Goal: Check status: Check status

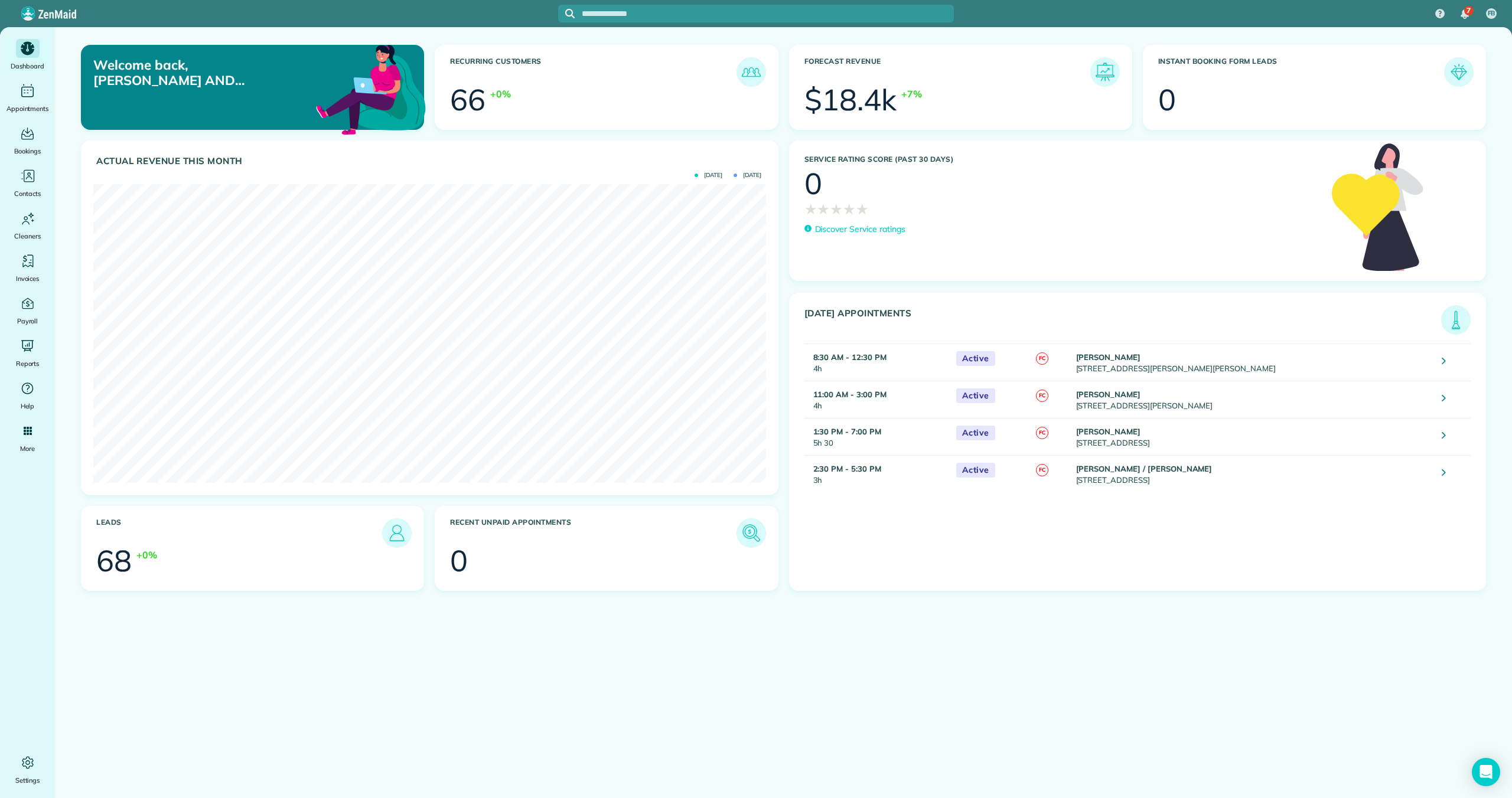
scroll to position [299, 672]
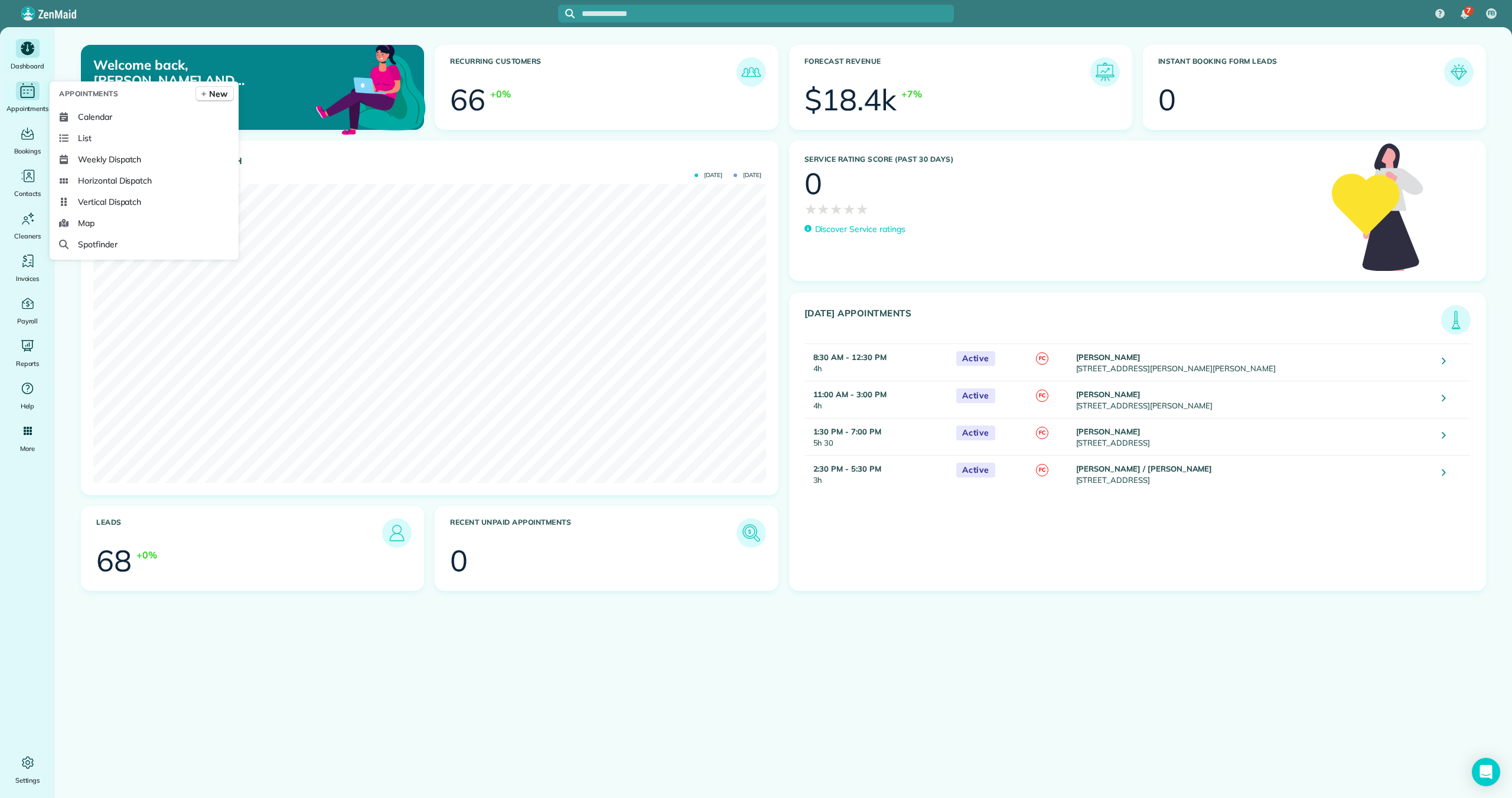
click at [31, 94] on icon "Main" at bounding box center [28, 91] width 18 height 18
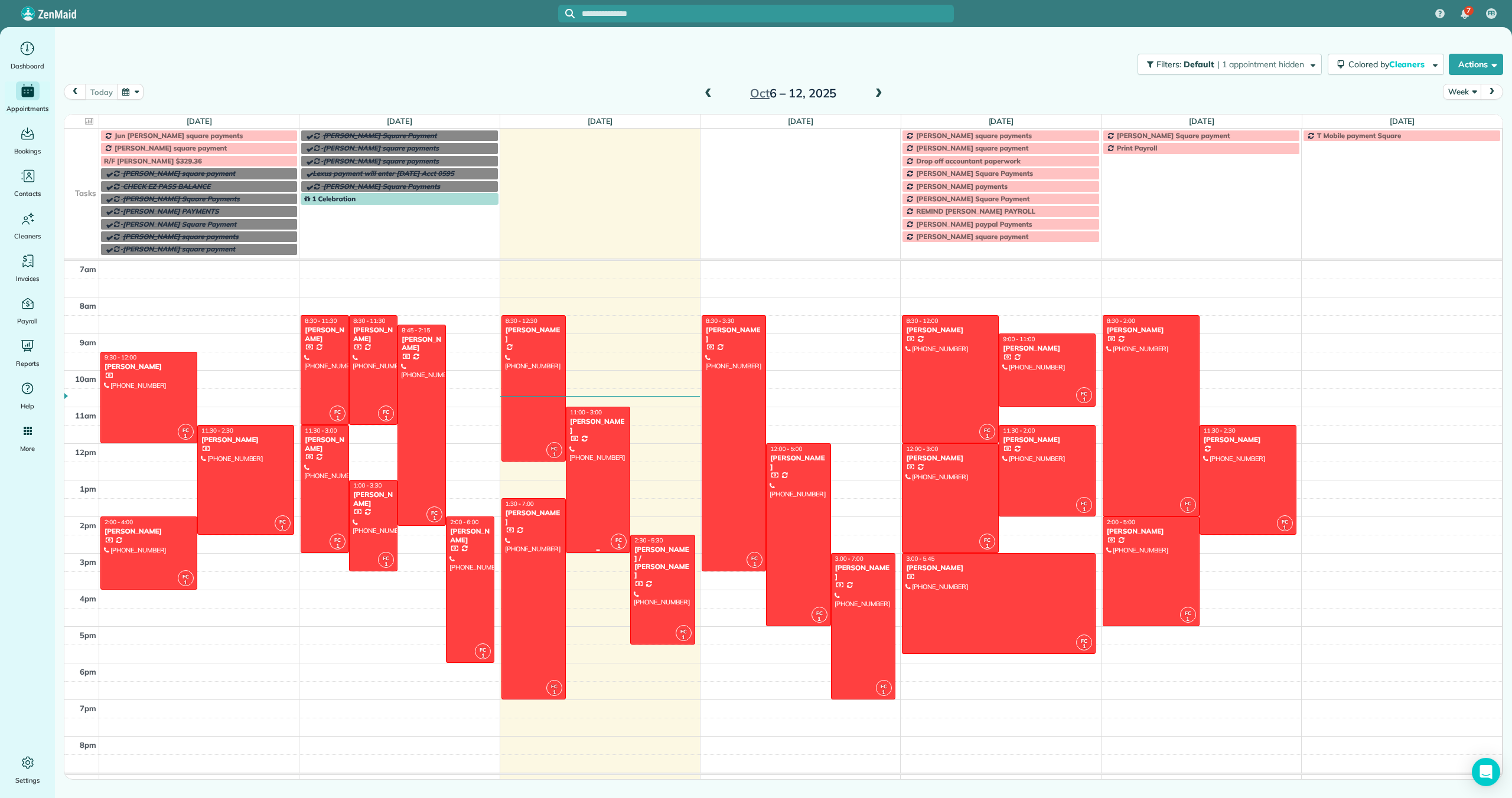
click at [592, 466] on div at bounding box center [598, 480] width 63 height 145
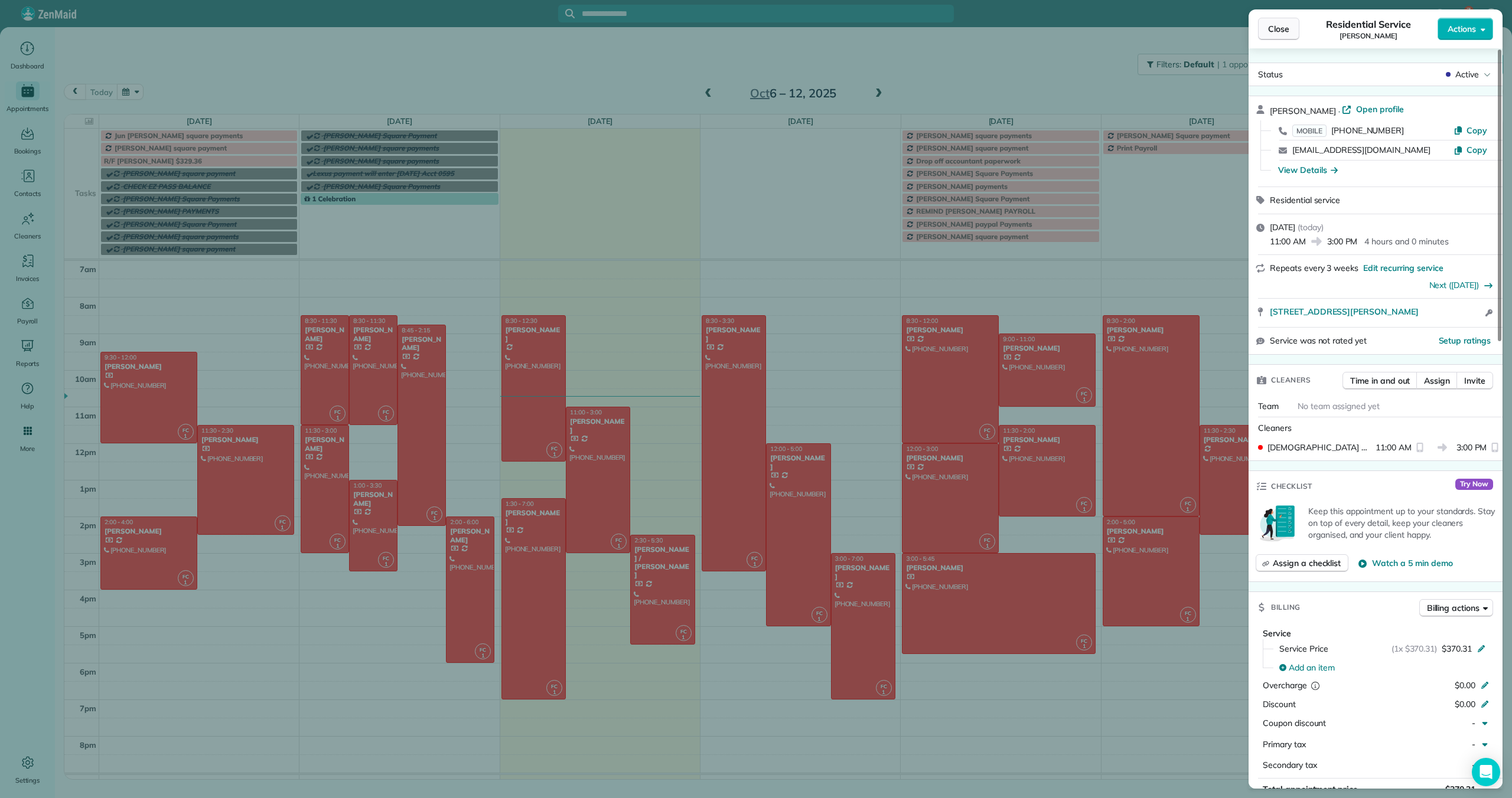
click at [1278, 28] on span "Close" at bounding box center [1279, 29] width 21 height 12
